Goal: Transaction & Acquisition: Purchase product/service

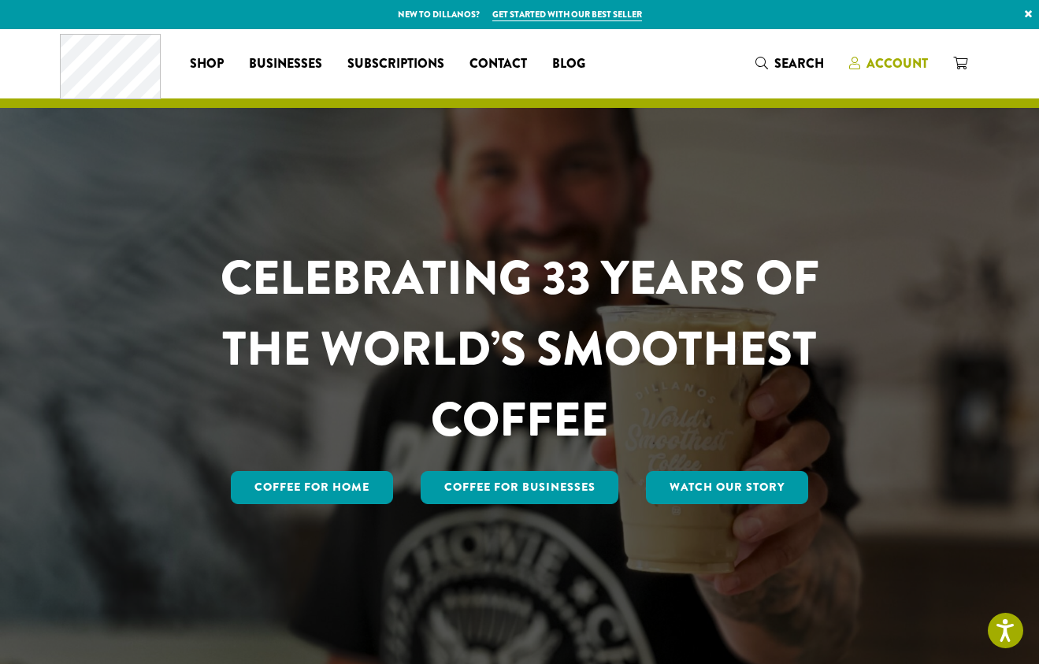
click at [884, 60] on span "Account" at bounding box center [897, 63] width 61 height 18
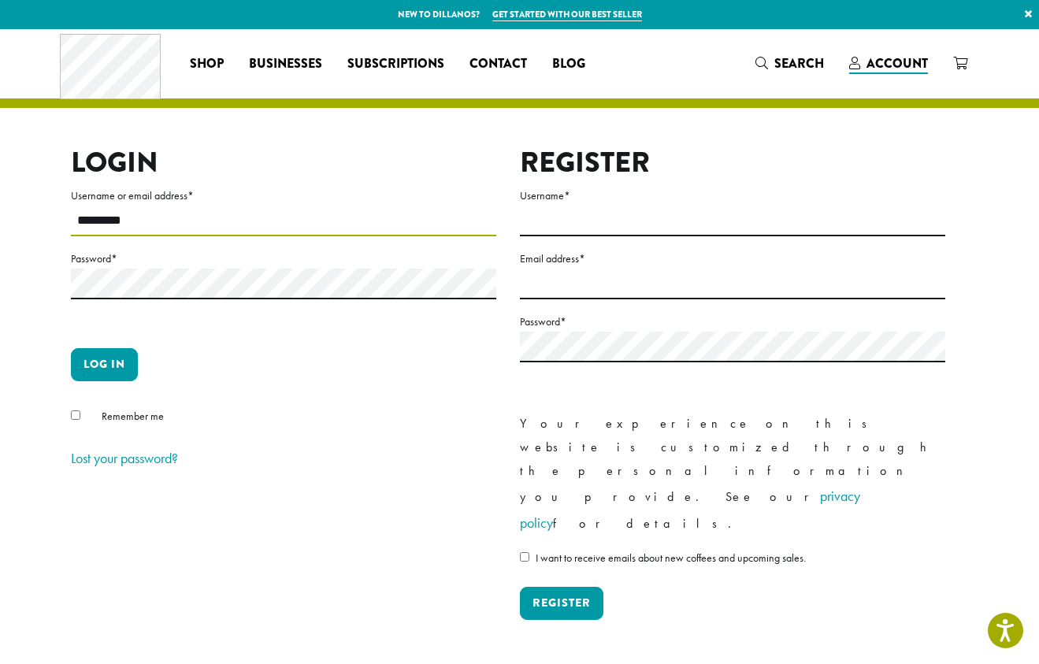
type input "*********"
click at [104, 364] on button "Log in" at bounding box center [104, 364] width 67 height 33
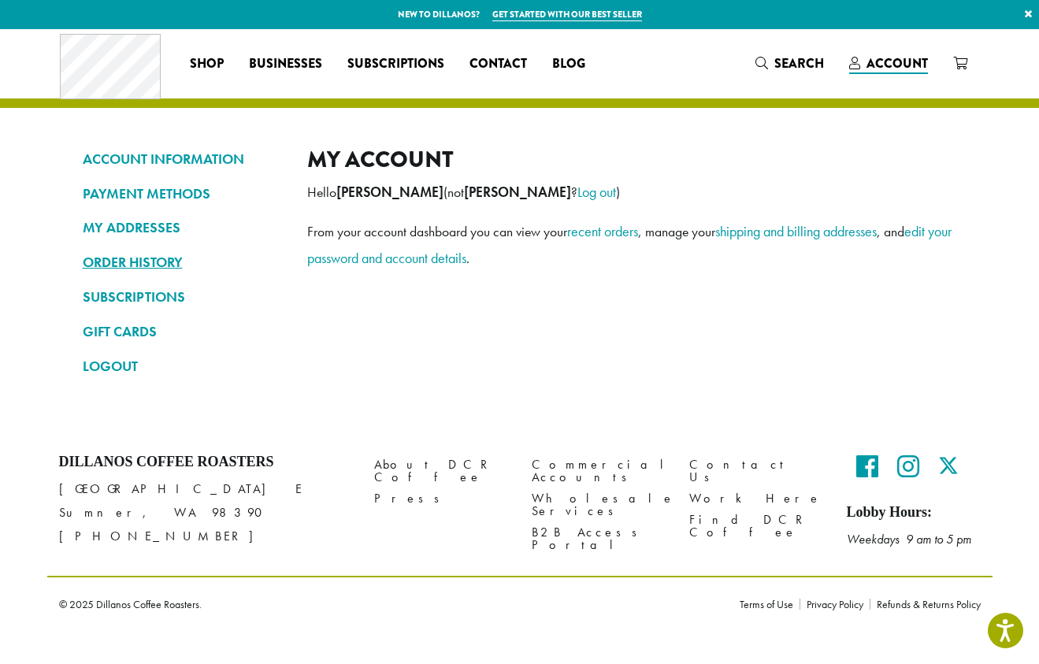
click at [184, 254] on link "ORDER HISTORY" at bounding box center [183, 262] width 201 height 27
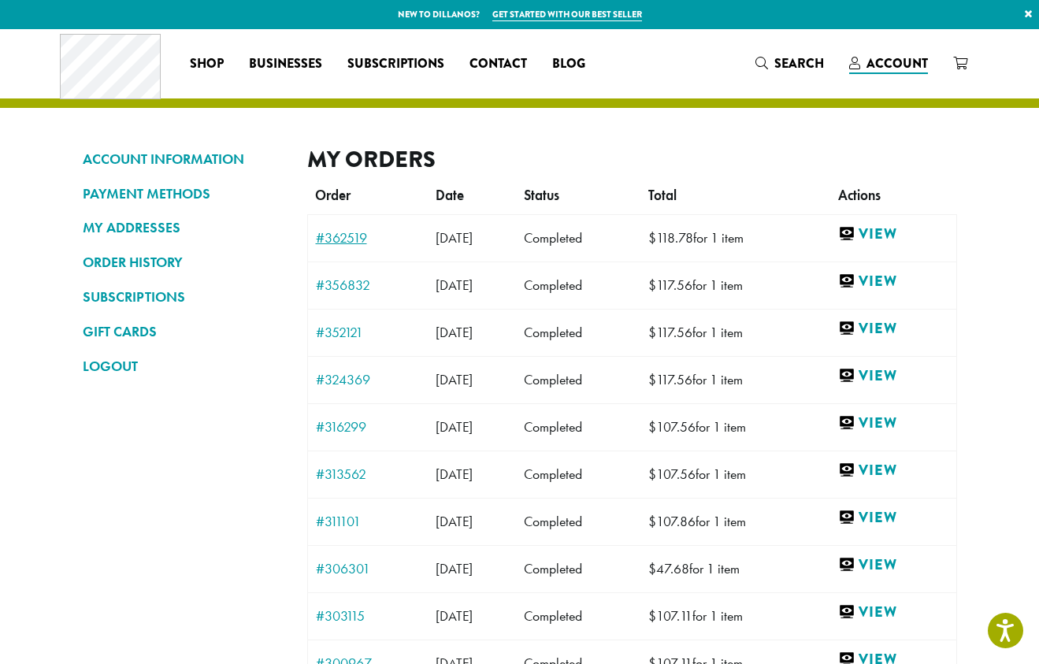
click at [369, 232] on link "#362519" at bounding box center [368, 238] width 105 height 14
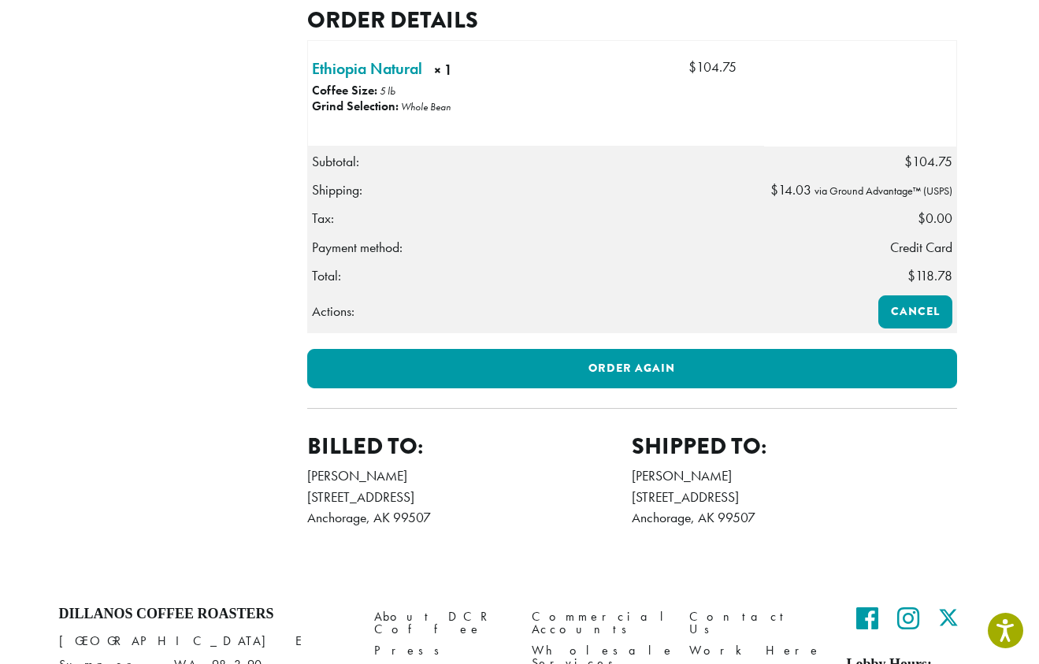
scroll to position [435, 0]
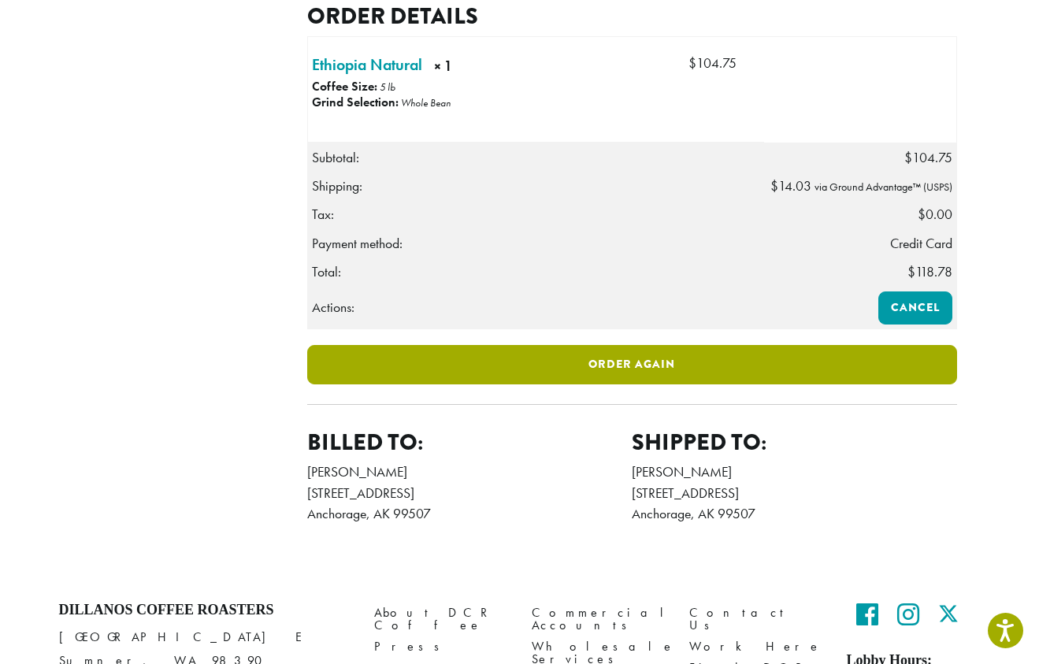
click at [732, 384] on link "Order again" at bounding box center [632, 364] width 650 height 39
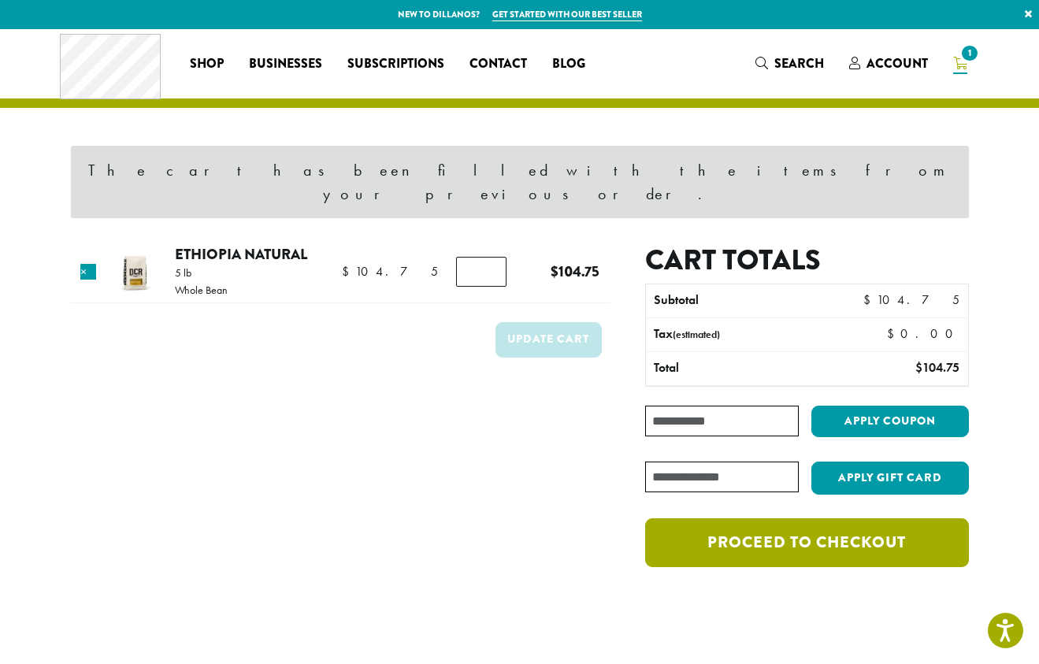
click at [764, 521] on link "Proceed to checkout" at bounding box center [806, 542] width 323 height 49
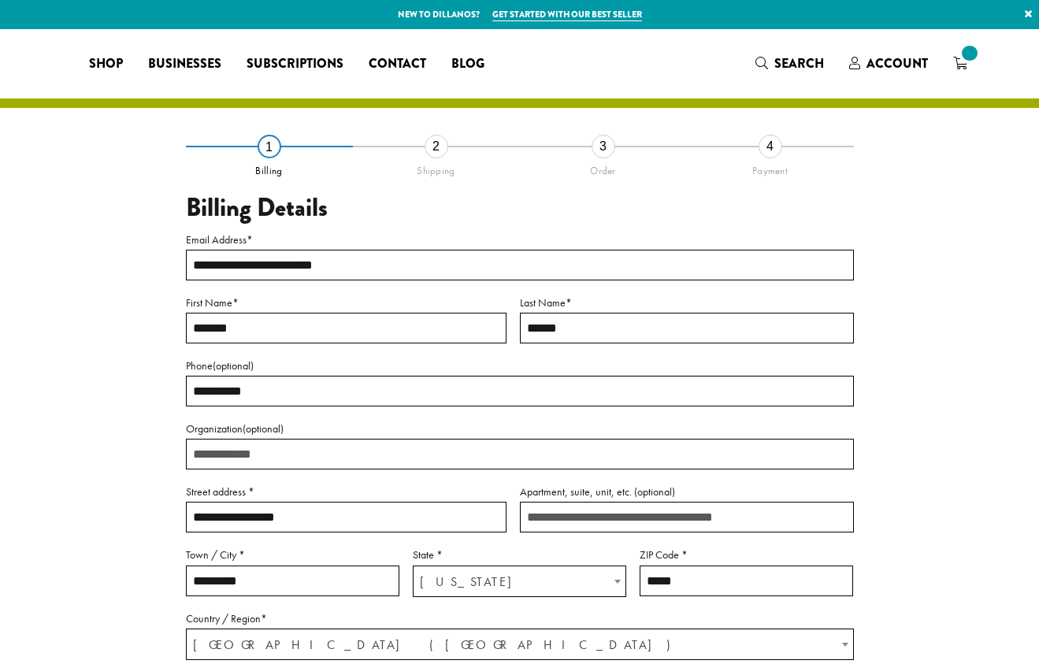
select select "**"
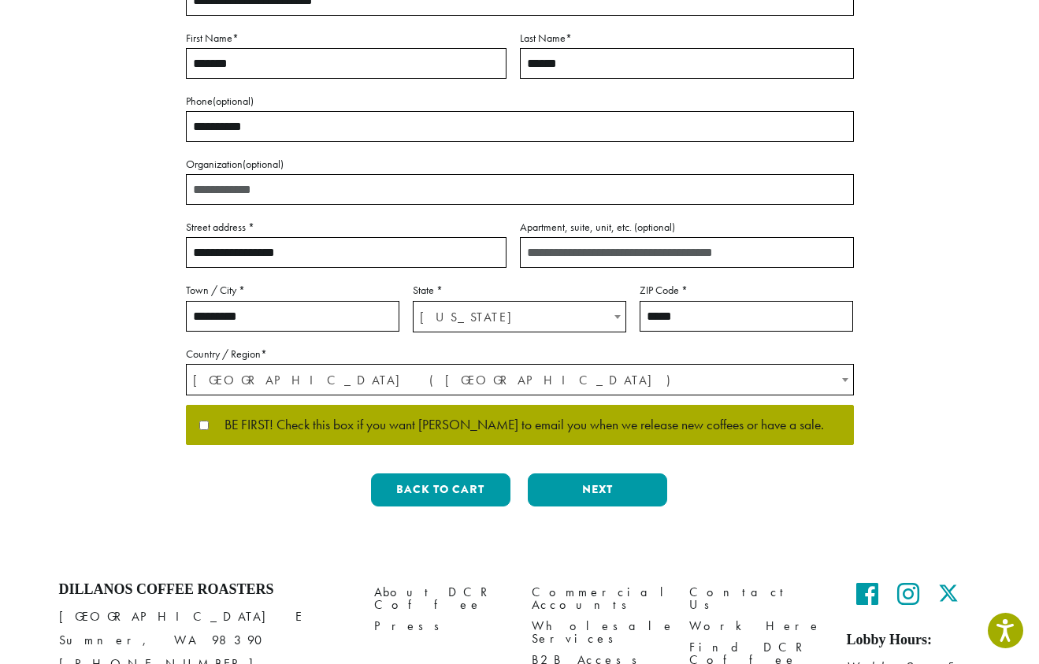
scroll to position [277, 0]
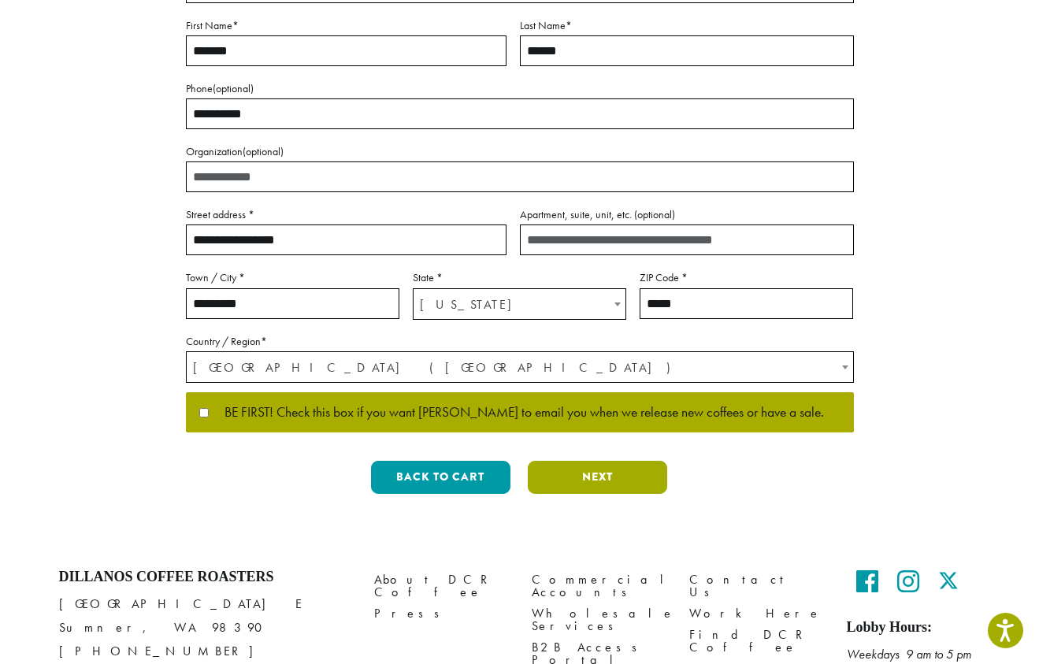
click at [611, 471] on button "Next" at bounding box center [597, 477] width 139 height 33
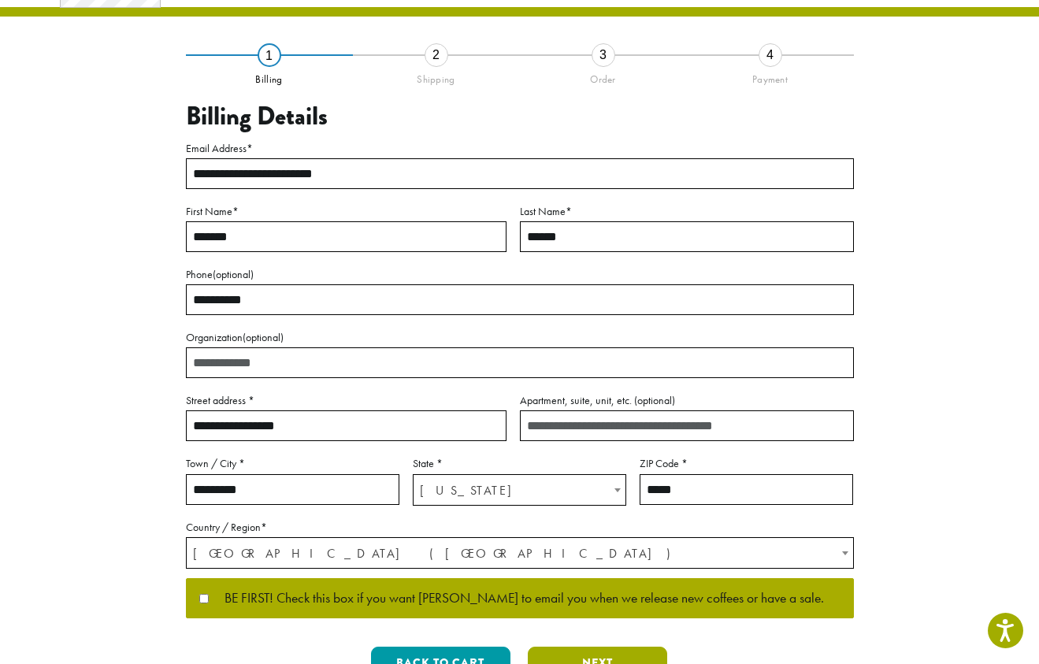
scroll to position [0, 0]
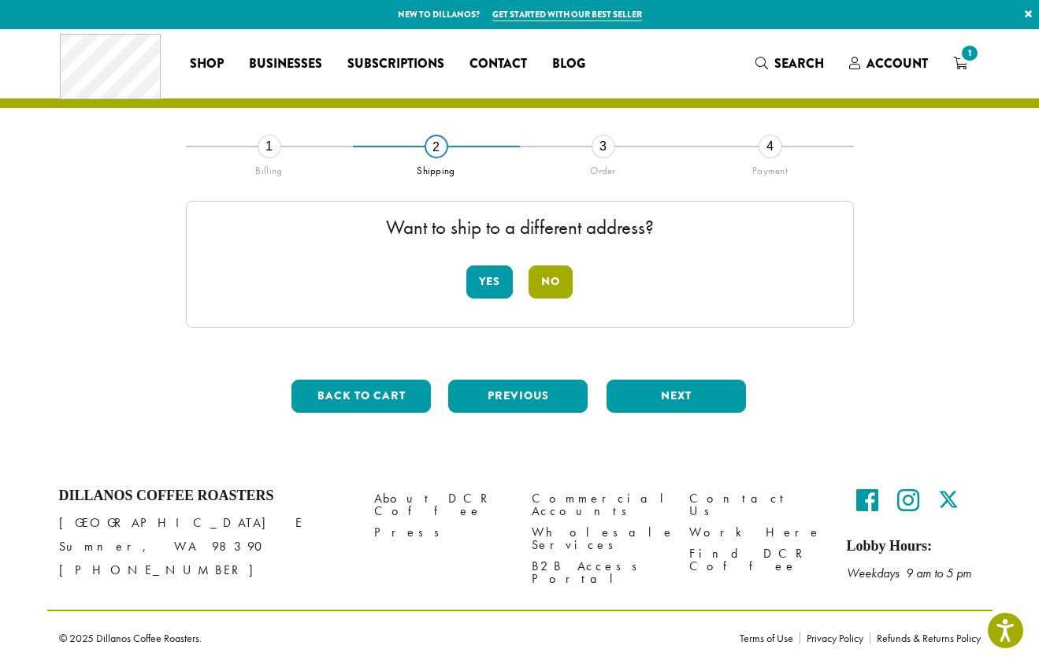
click at [566, 282] on button "No" at bounding box center [551, 281] width 44 height 33
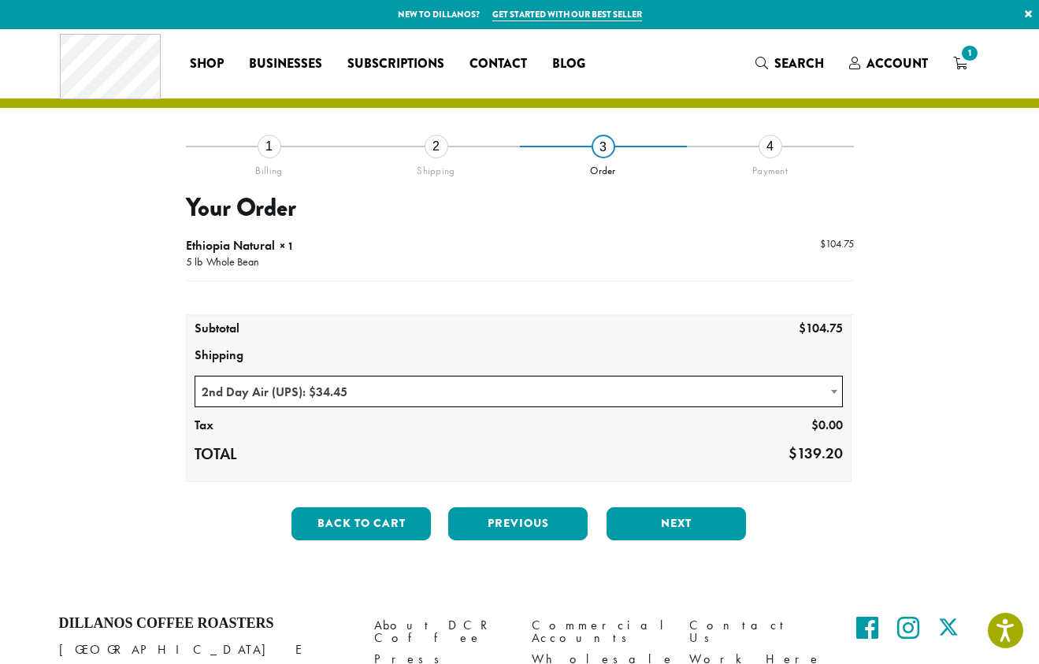
click at [830, 388] on span at bounding box center [834, 392] width 16 height 31
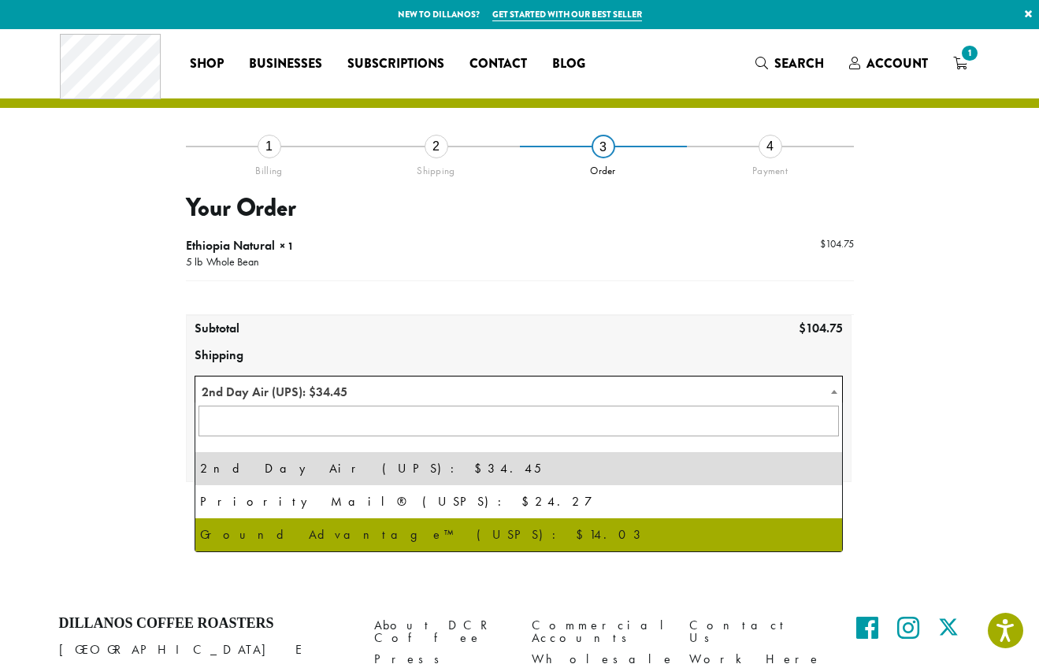
select select "**********"
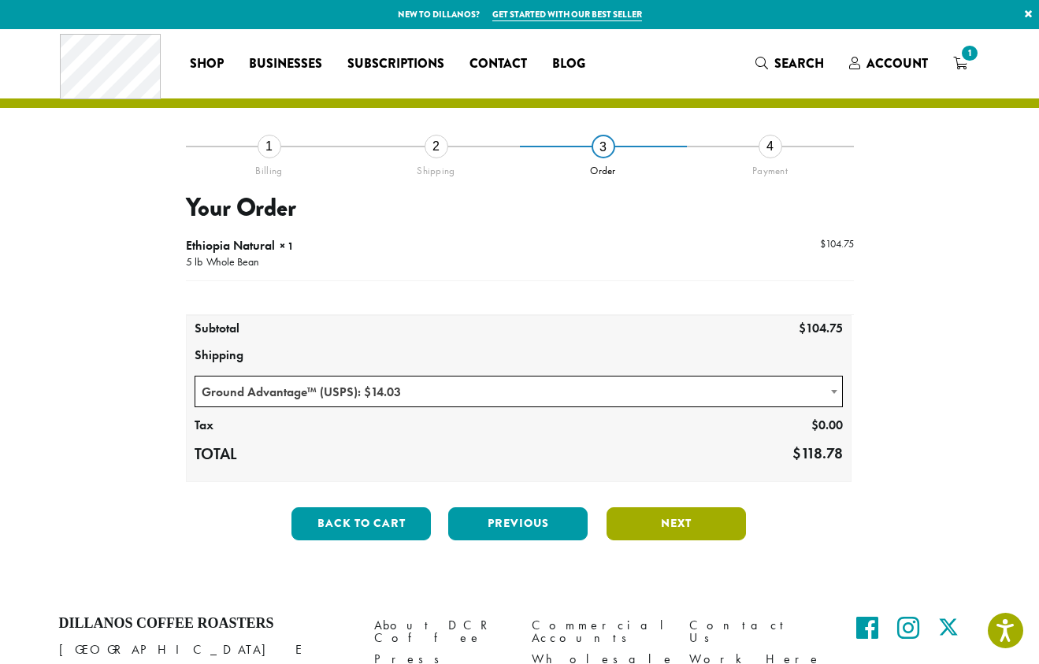
click at [706, 528] on button "Next" at bounding box center [676, 523] width 139 height 33
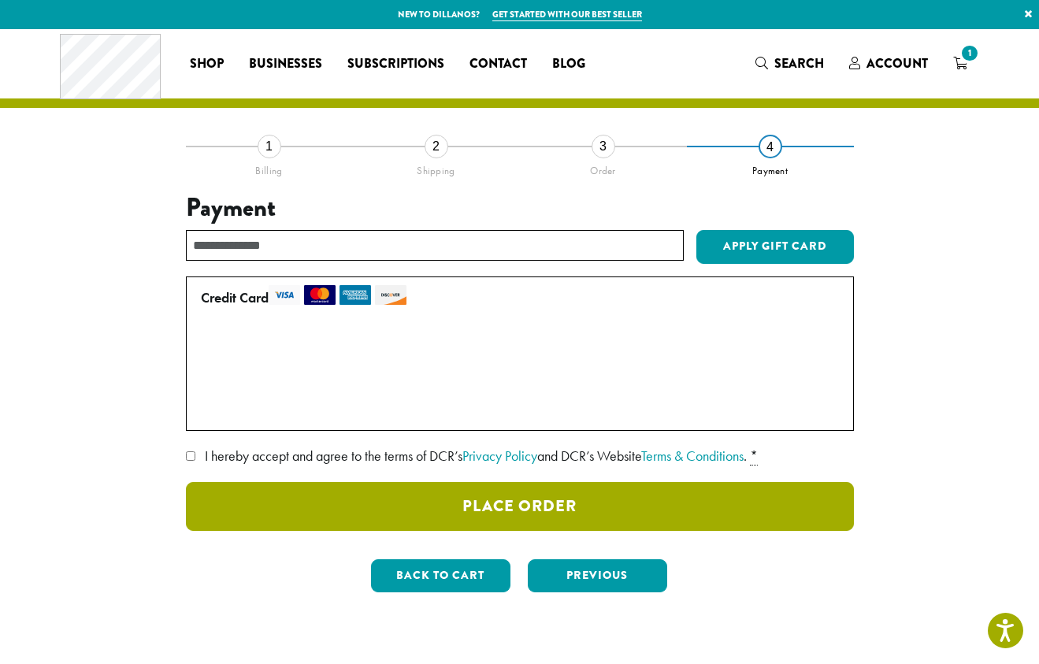
click at [613, 498] on button "Place Order" at bounding box center [520, 506] width 668 height 49
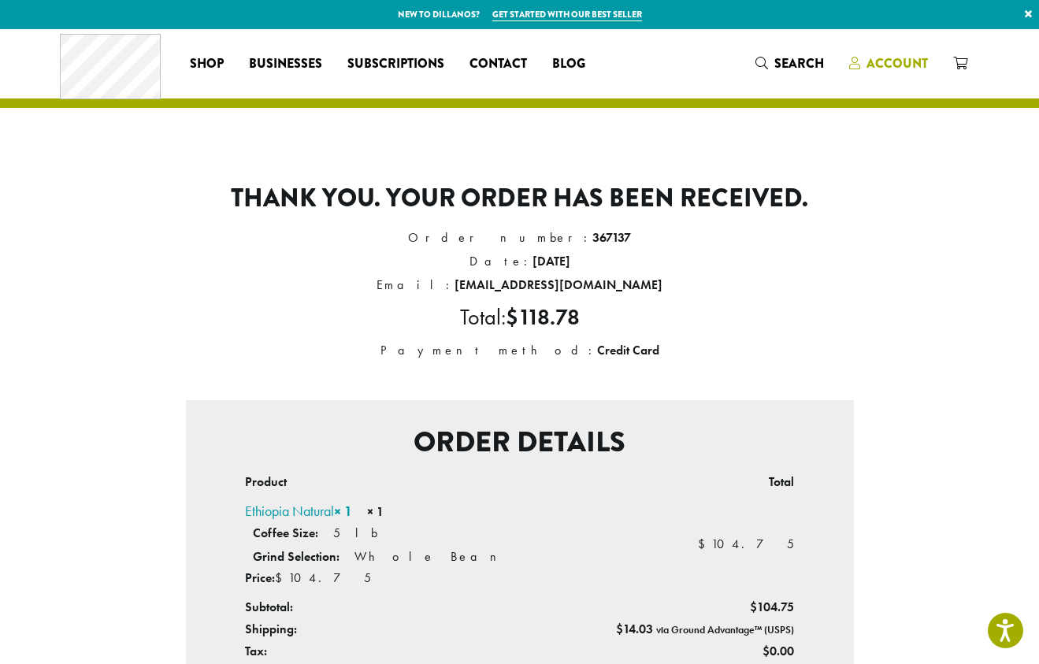
click at [915, 70] on span "Account" at bounding box center [897, 63] width 61 height 18
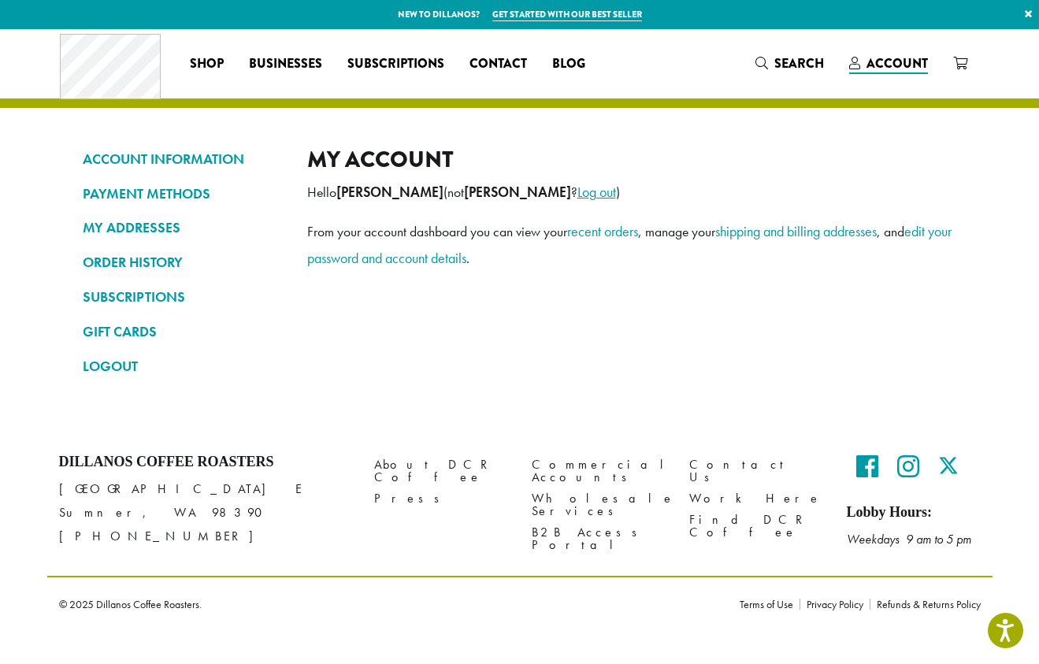
click at [577, 188] on link "Log out" at bounding box center [596, 192] width 39 height 18
